Goal: Obtain resource: Download file/media

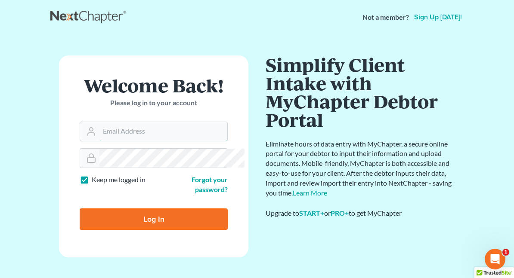
type input "[EMAIL_ADDRESS][DOMAIN_NAME]"
click at [88, 214] on input "Log In" at bounding box center [154, 220] width 148 height 22
type input "Thinking..."
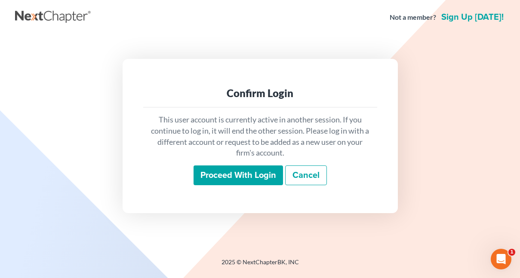
click at [225, 180] on input "Proceed with login" at bounding box center [239, 176] width 90 height 20
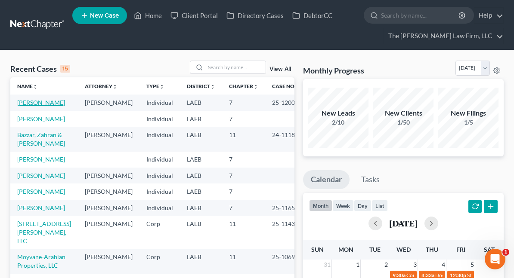
click at [42, 105] on link "[PERSON_NAME]" at bounding box center [41, 102] width 48 height 7
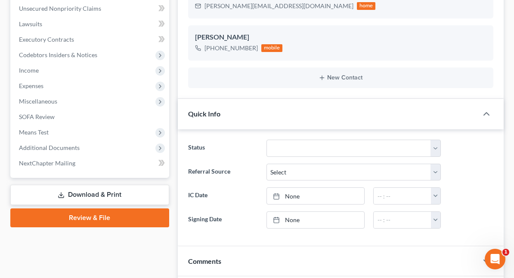
scroll to position [215, 0]
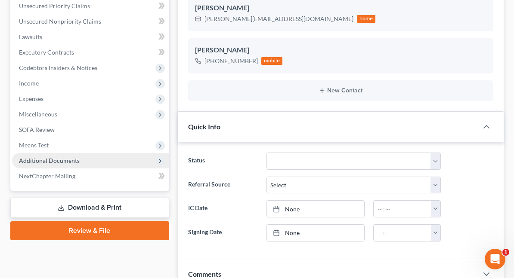
click at [74, 161] on span "Additional Documents" at bounding box center [49, 160] width 61 height 7
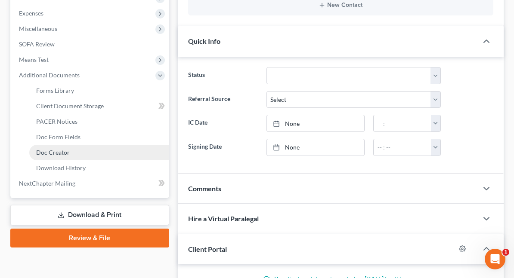
scroll to position [301, 0]
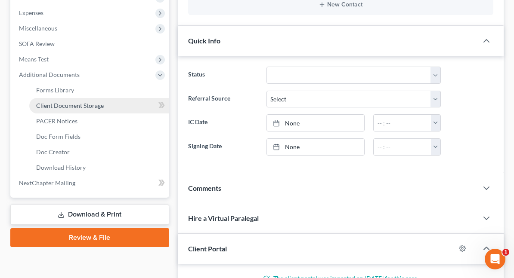
click at [88, 108] on span "Client Document Storage" at bounding box center [70, 105] width 68 height 7
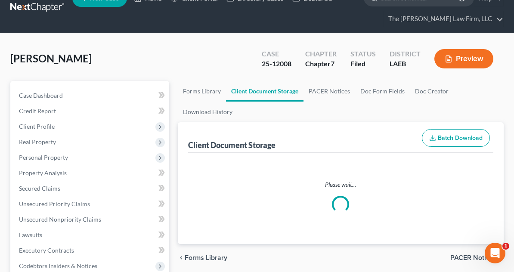
select select "0"
select select "9"
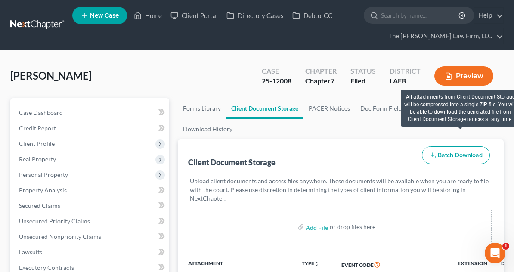
click at [452, 151] on span "Batch Download" at bounding box center [460, 154] width 45 height 7
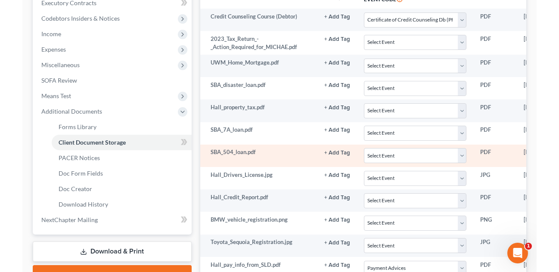
scroll to position [377, 0]
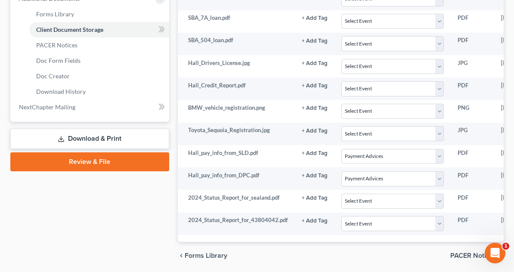
select select "0"
select select "9"
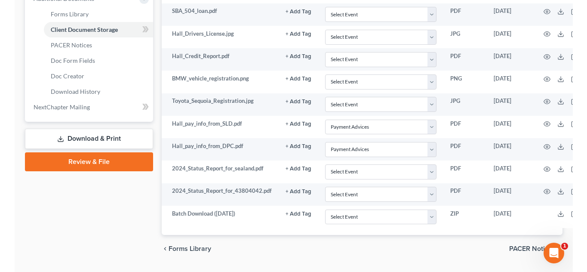
scroll to position [362, 0]
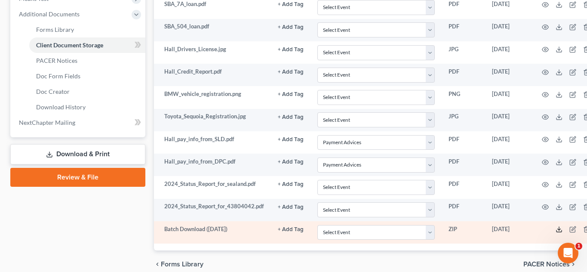
click at [520, 226] on icon at bounding box center [559, 229] width 7 height 7
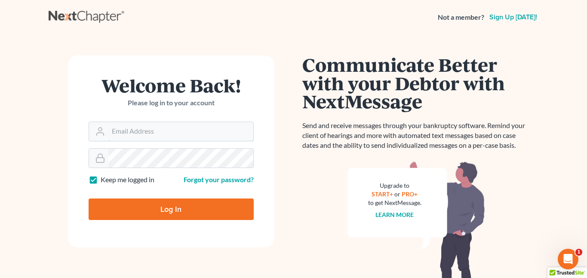
type input "Fbunol@derbeslaw.com"
click at [161, 213] on input "Log In" at bounding box center [171, 210] width 165 height 22
type input "Thinking..."
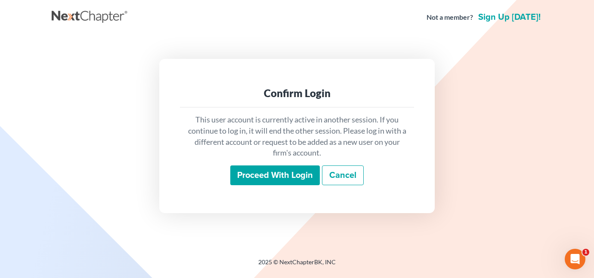
click at [263, 176] on input "Proceed with login" at bounding box center [275, 176] width 90 height 20
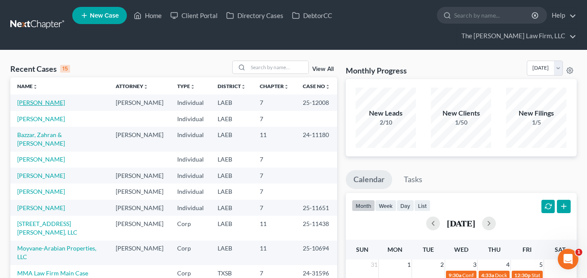
click at [29, 99] on link "[PERSON_NAME]" at bounding box center [41, 102] width 48 height 7
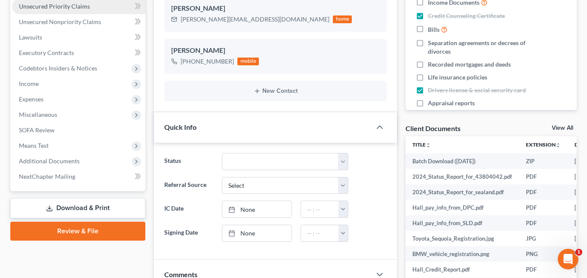
scroll to position [215, 0]
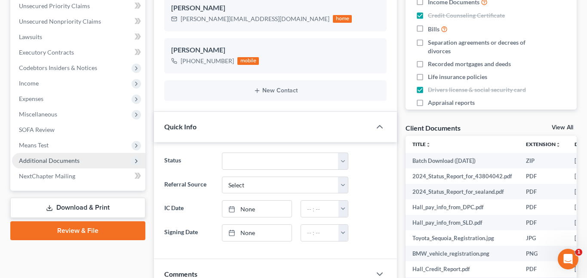
click at [53, 153] on span "Additional Documents" at bounding box center [78, 160] width 133 height 15
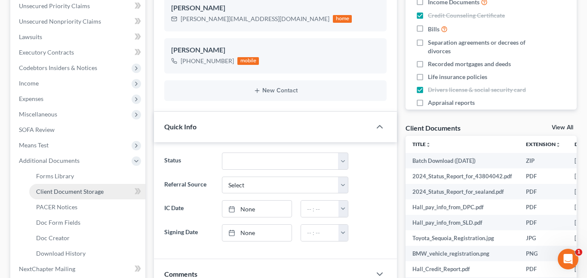
click at [94, 188] on span "Client Document Storage" at bounding box center [70, 191] width 68 height 7
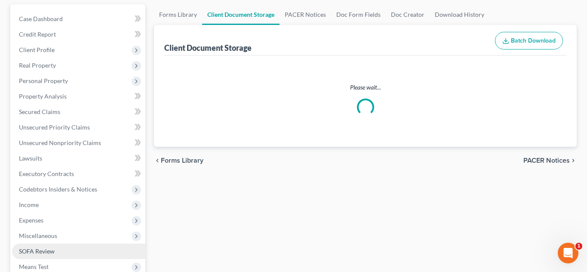
scroll to position [17, 0]
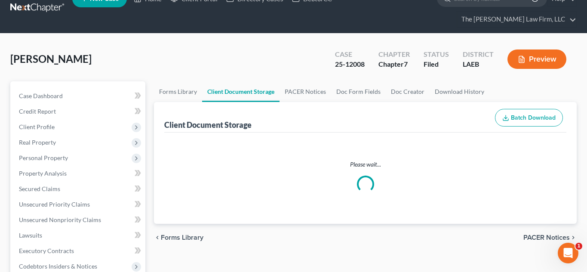
select select "0"
select select "9"
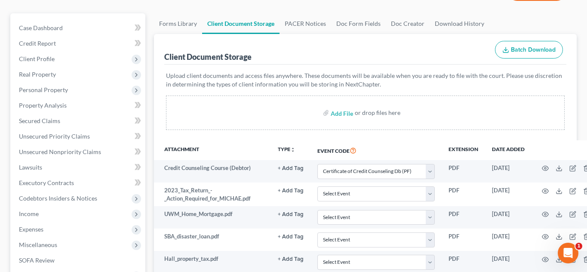
scroll to position [84, 0]
